Goal: Entertainment & Leisure: Consume media (video, audio)

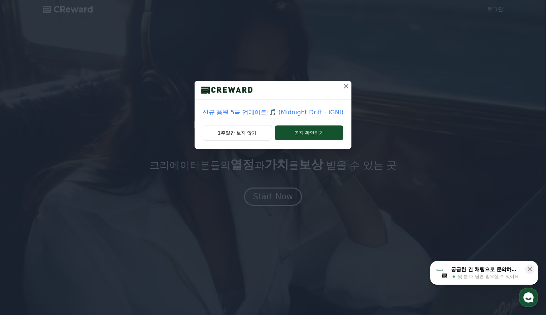
click at [321, 111] on p "신규 음원 5곡 업데이트!🎵 (Midnight Drift - IGNI)" at bounding box center [273, 111] width 141 height 9
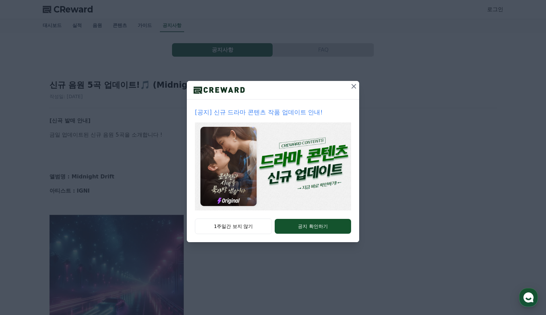
click at [352, 87] on icon at bounding box center [354, 86] width 5 height 5
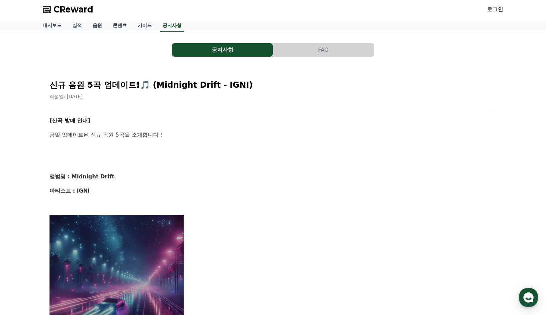
scroll to position [338, 0]
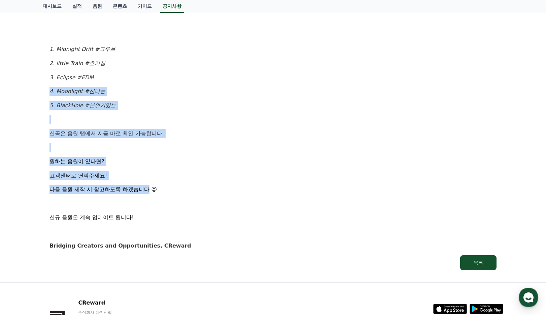
drag, startPoint x: 61, startPoint y: 83, endPoint x: 138, endPoint y: 196, distance: 137.2
click at [137, 194] on div "[신곡 발매 안내] 금일 업데이트된 신규 음원 5곡을 소개합니다 ! 앨범명 : Midnight Drift 아티스트 : IGNI 1. Midni…" at bounding box center [273, 14] width 447 height 471
click at [138, 196] on div "[신곡 발매 안내] 금일 업데이트된 신규 음원 5곡을 소개합니다 ! 앨범명 : Midnight Drift 아티스트 : IGNI 1. Midni…" at bounding box center [273, 14] width 447 height 471
drag, startPoint x: 140, startPoint y: 193, endPoint x: 66, endPoint y: 112, distance: 110.2
click at [66, 112] on div "[신곡 발매 안내] 금일 업데이트된 신규 음원 5곡을 소개합니다 ! 앨범명 : Midnight Drift 아티스트 : IGNI 1. Midni…" at bounding box center [273, 14] width 447 height 471
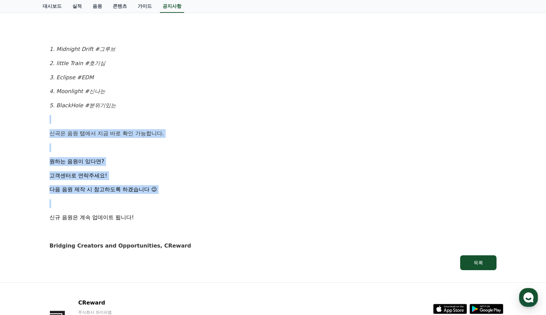
click at [66, 112] on div "[신곡 발매 안내] 금일 업데이트된 신규 음원 5곡을 소개합니다 ! 앨범명 : Midnight Drift 아티스트 : IGNI 1. Midni…" at bounding box center [273, 14] width 447 height 471
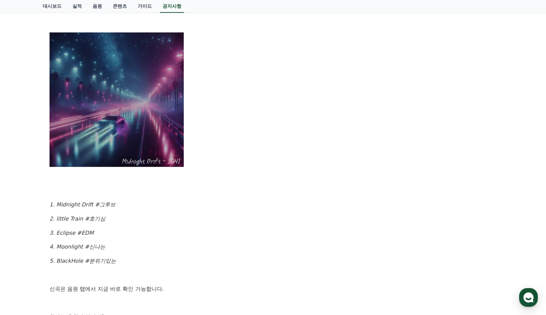
scroll to position [0, 0]
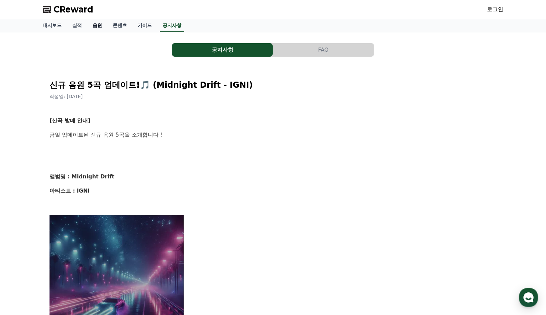
click at [90, 24] on link "음원" at bounding box center [97, 25] width 20 height 13
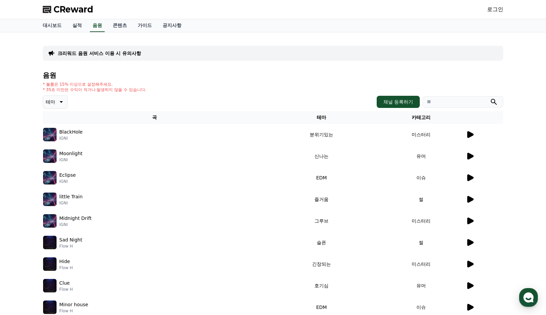
click at [50, 137] on img at bounding box center [49, 134] width 13 height 13
click at [473, 133] on icon at bounding box center [470, 134] width 8 height 8
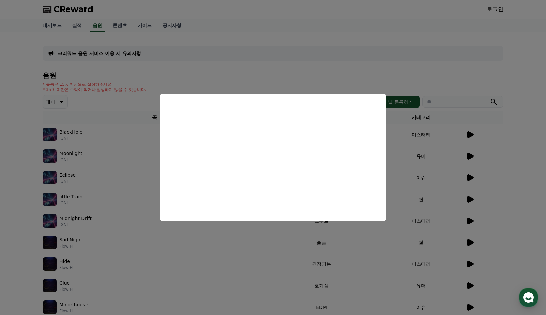
click at [471, 172] on button "close modal" at bounding box center [273, 157] width 546 height 315
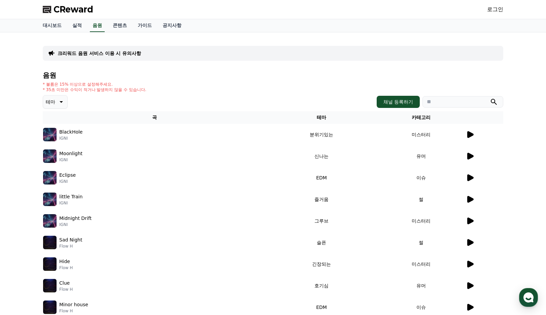
click at [469, 182] on td at bounding box center [485, 178] width 38 height 22
click at [471, 179] on icon at bounding box center [471, 177] width 6 height 7
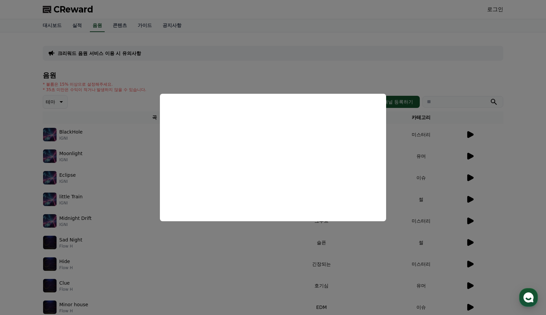
click at [267, 75] on button "close modal" at bounding box center [273, 157] width 546 height 315
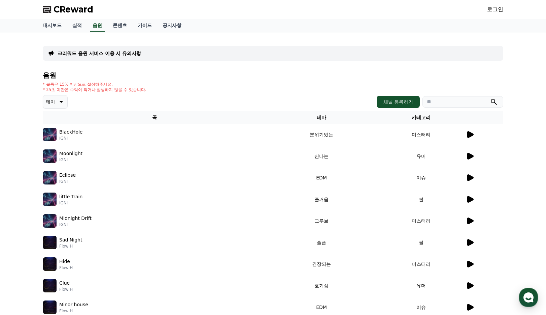
scroll to position [127, 0]
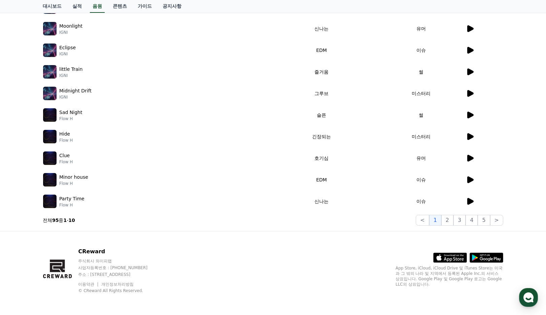
click at [471, 202] on icon at bounding box center [471, 201] width 6 height 7
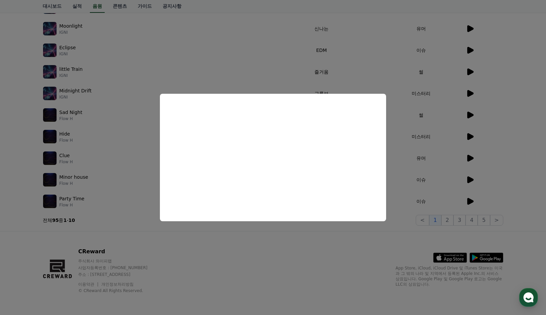
click at [264, 76] on button "close modal" at bounding box center [273, 157] width 546 height 315
